Goal: Task Accomplishment & Management: Manage account settings

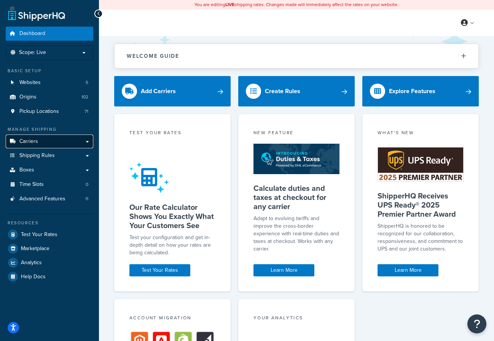
click at [40, 143] on link "Carriers" at bounding box center [50, 142] width 88 height 14
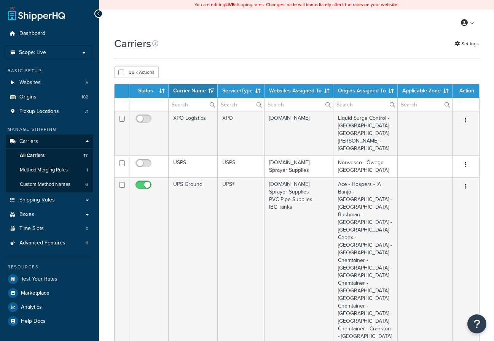
select select "15"
click at [40, 99] on link "Origins 102" at bounding box center [50, 97] width 88 height 14
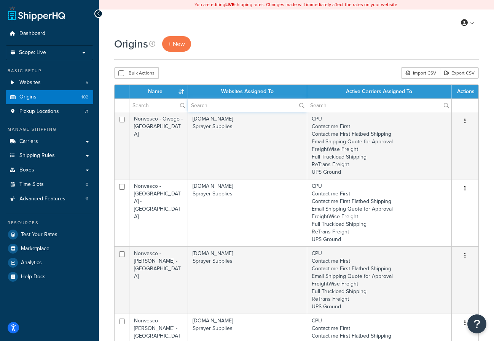
click at [206, 107] on input "text" at bounding box center [247, 105] width 118 height 13
click at [168, 105] on input "text" at bounding box center [158, 105] width 58 height 13
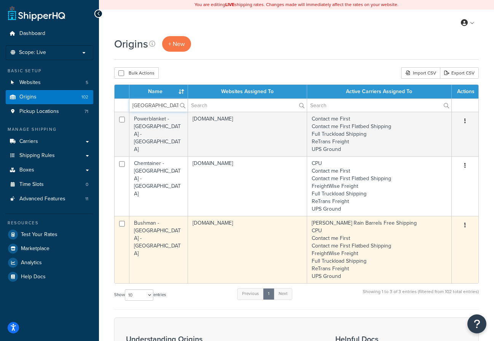
type input "lake city"
click at [158, 240] on td "Bushman - [GEOGRAPHIC_DATA] - [GEOGRAPHIC_DATA]" at bounding box center [158, 249] width 59 height 67
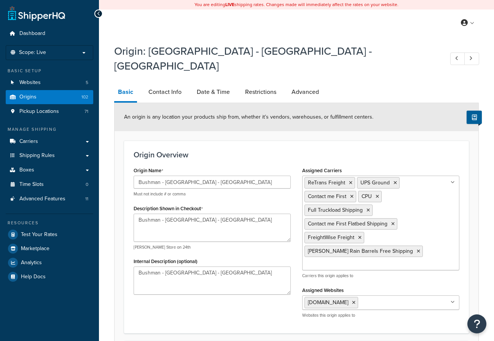
select select "38"
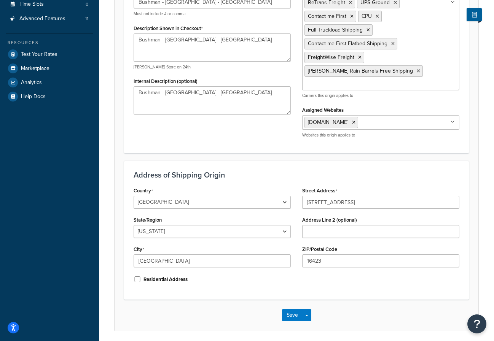
scroll to position [191, 0]
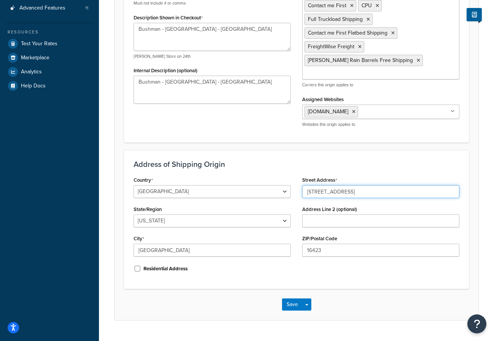
click at [350, 185] on input "[STREET_ADDRESS]" at bounding box center [380, 191] width 157 height 13
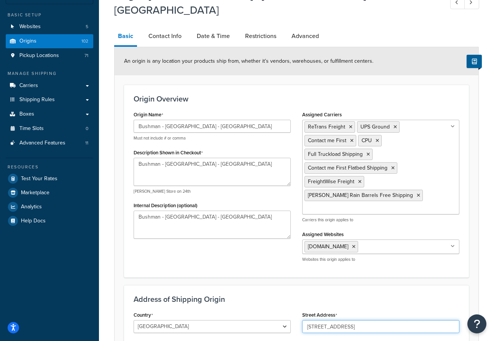
scroll to position [39, 0]
